Goal: Task Accomplishment & Management: Manage account settings

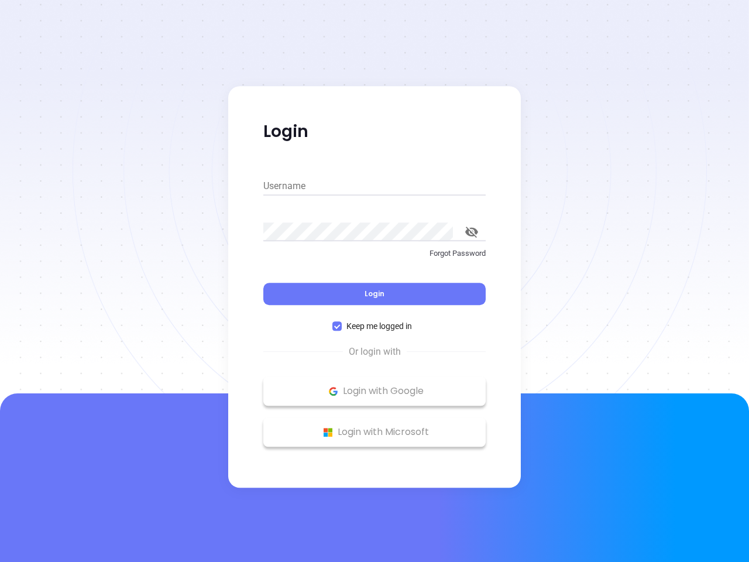
click at [374, 281] on div "Login" at bounding box center [374, 287] width 222 height 36
click at [374, 186] on input "Username" at bounding box center [374, 186] width 222 height 19
click at [472, 232] on icon "toggle password visibility" at bounding box center [471, 231] width 13 height 11
click at [374, 294] on span "Login" at bounding box center [374, 293] width 20 height 10
click at [374, 326] on span "Keep me logged in" at bounding box center [379, 325] width 75 height 13
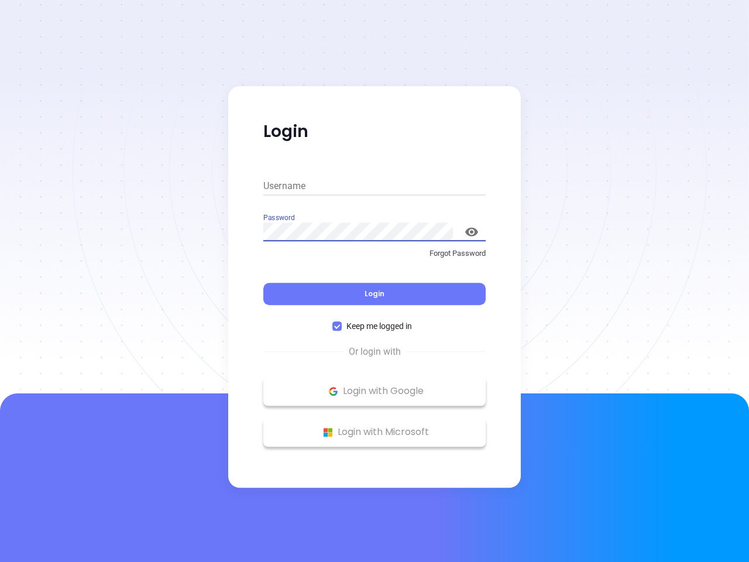
click at [342, 326] on input "Keep me logged in" at bounding box center [336, 325] width 9 height 9
checkbox input "false"
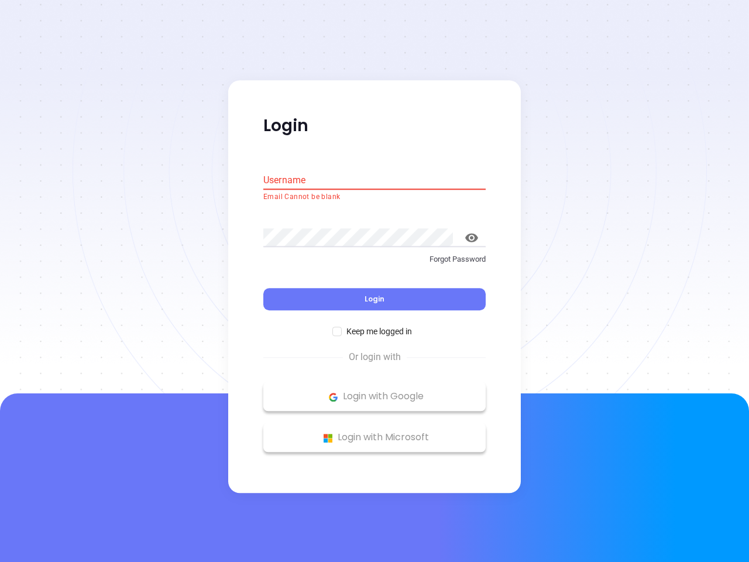
click at [374, 391] on p "Login with Google" at bounding box center [374, 397] width 211 height 18
click at [374, 432] on p "Login with Microsoft" at bounding box center [374, 438] width 211 height 18
